Goal: Transaction & Acquisition: Purchase product/service

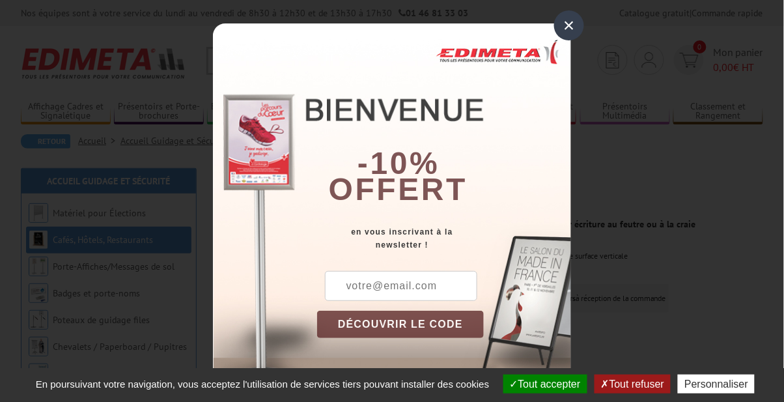
click at [571, 20] on div "×" at bounding box center [569, 25] width 30 height 30
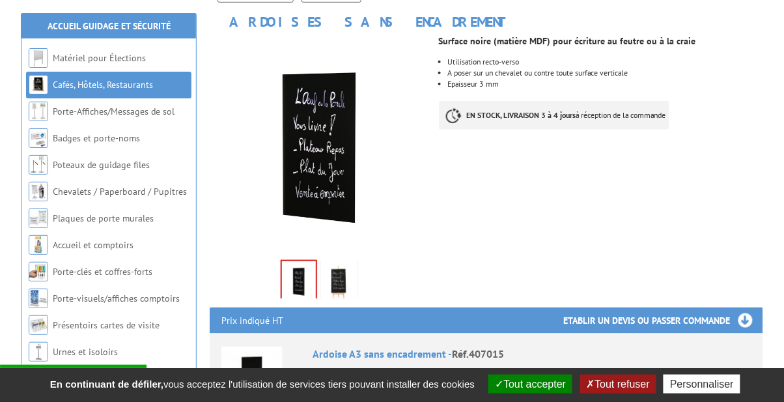
scroll to position [182, 0]
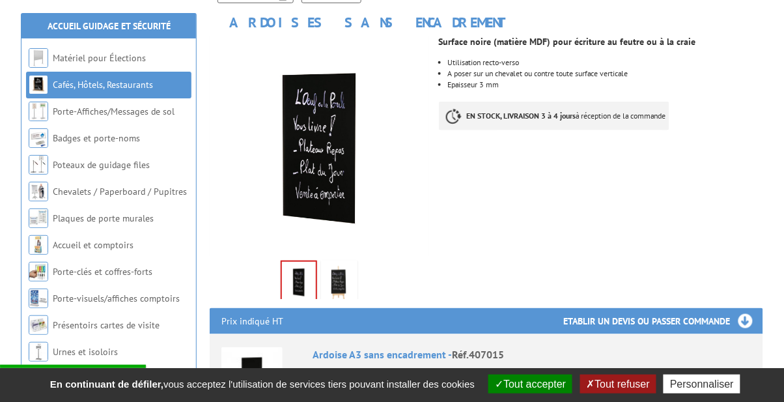
click at [0, 0] on div at bounding box center [0, 0] width 0 height 0
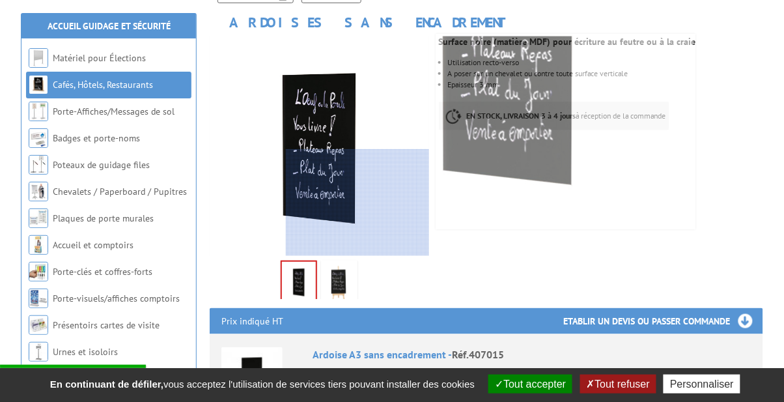
scroll to position [188, 0]
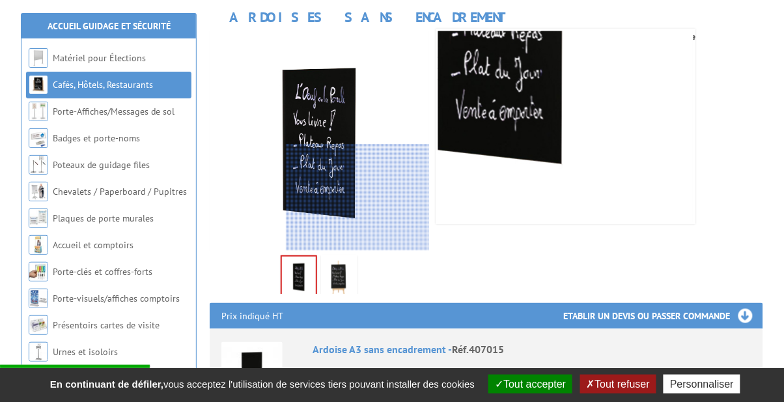
click at [339, 274] on img at bounding box center [339, 278] width 31 height 40
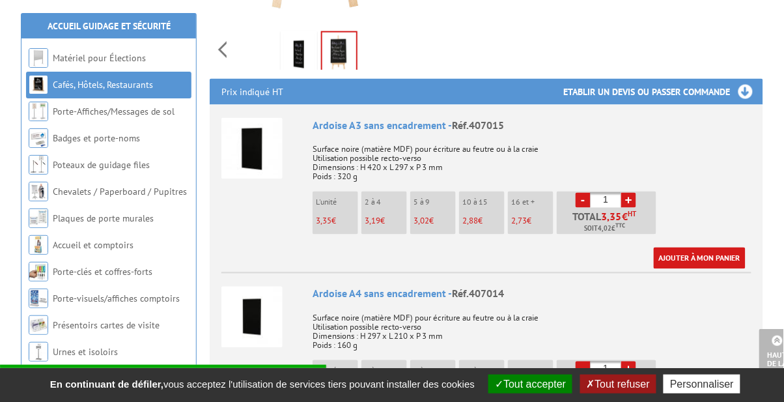
scroll to position [420, 0]
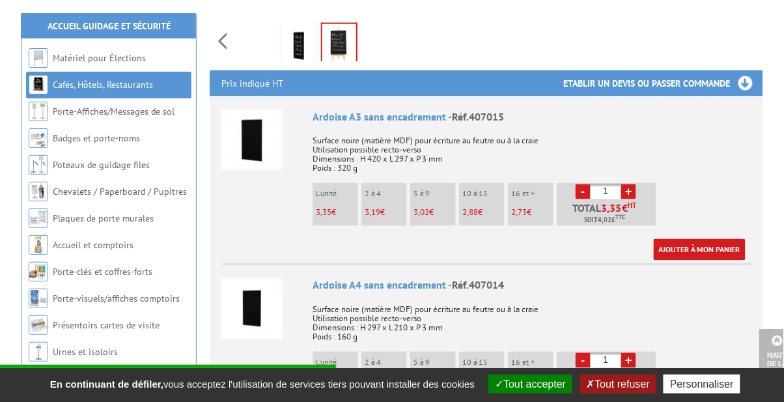
click at [380, 207] on span "3,19" at bounding box center [373, 212] width 16 height 11
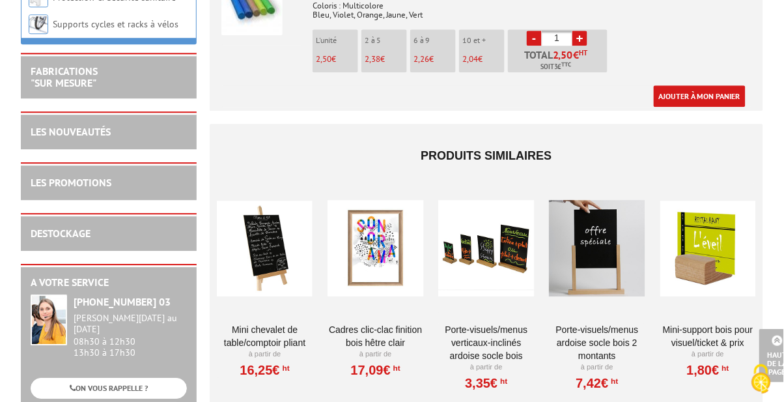
scroll to position [1874, 0]
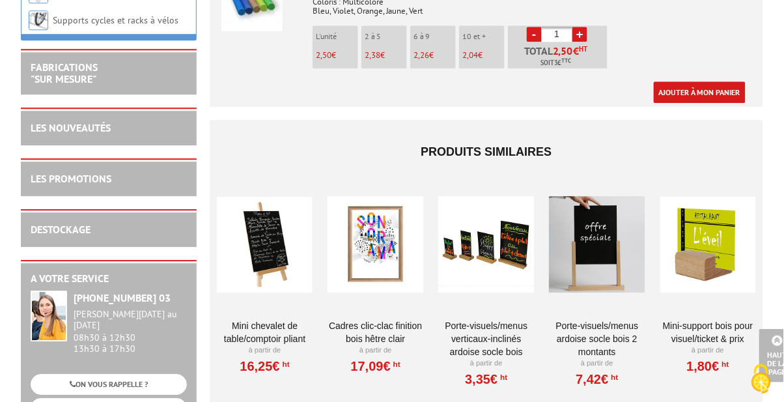
click at [474, 383] on link "3,35€ HT" at bounding box center [486, 379] width 42 height 8
